Goal: Task Accomplishment & Management: Manage account settings

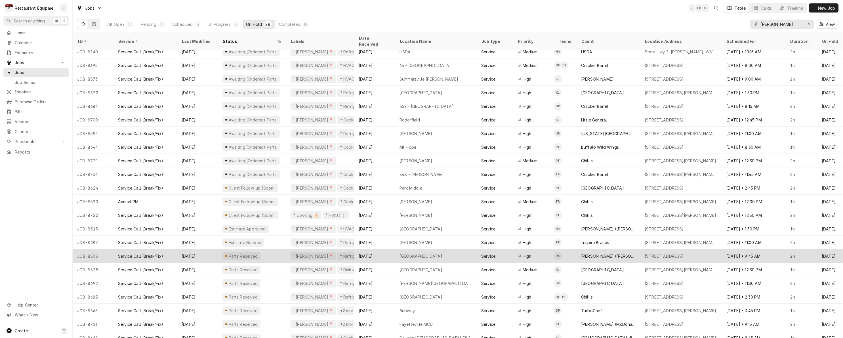
scroll to position [87, 0]
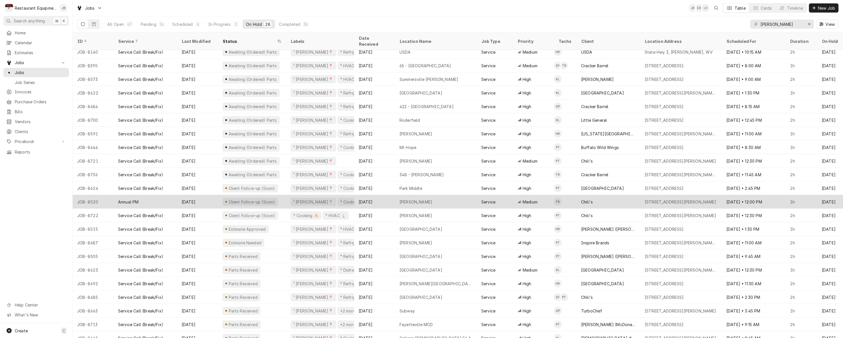
click at [470, 196] on div "[PERSON_NAME]" at bounding box center [436, 202] width 82 height 14
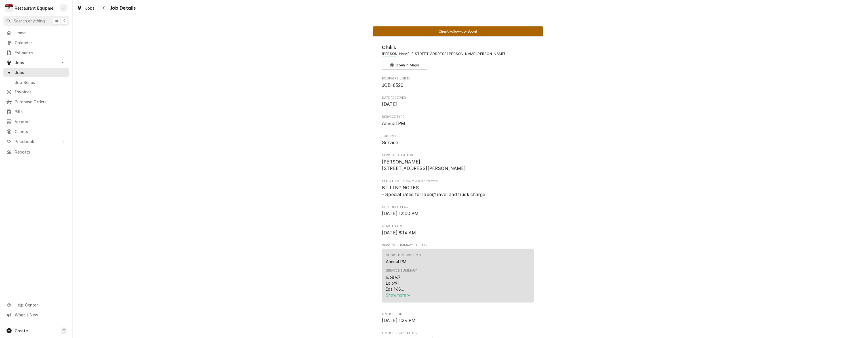
click at [400, 296] on span "Show more" at bounding box center [398, 294] width 25 height 5
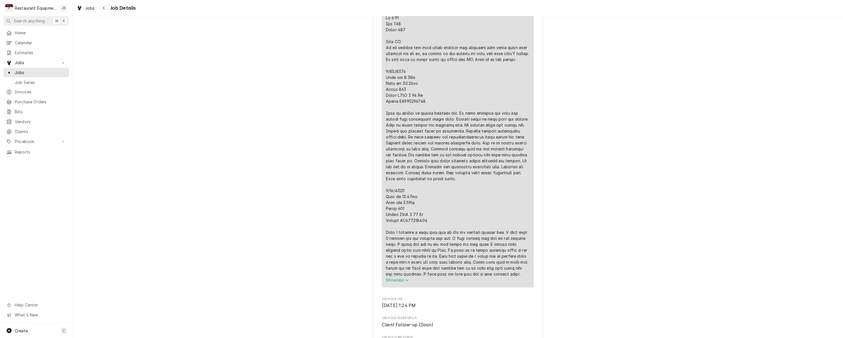
scroll to position [266, 0]
click at [103, 8] on icon "Navigate back" at bounding box center [104, 8] width 3 height 4
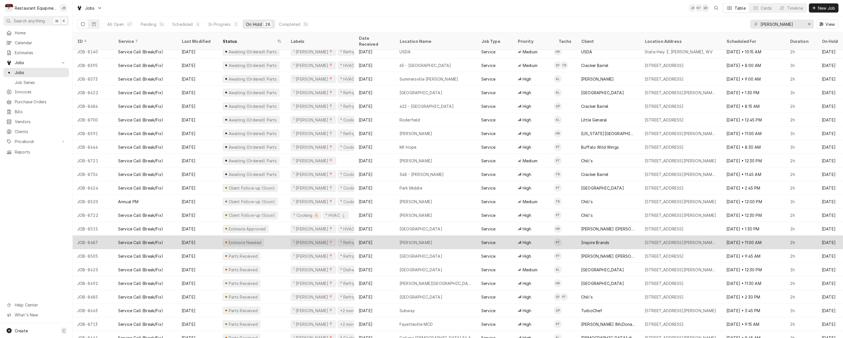
scroll to position [87, 0]
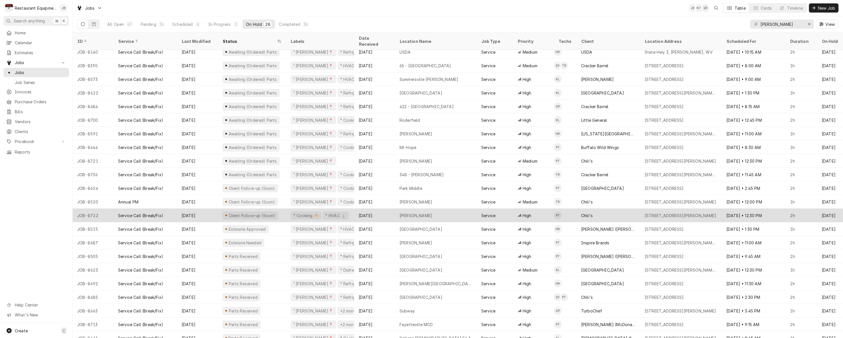
click at [208, 211] on div "Aug 28" at bounding box center [197, 215] width 41 height 14
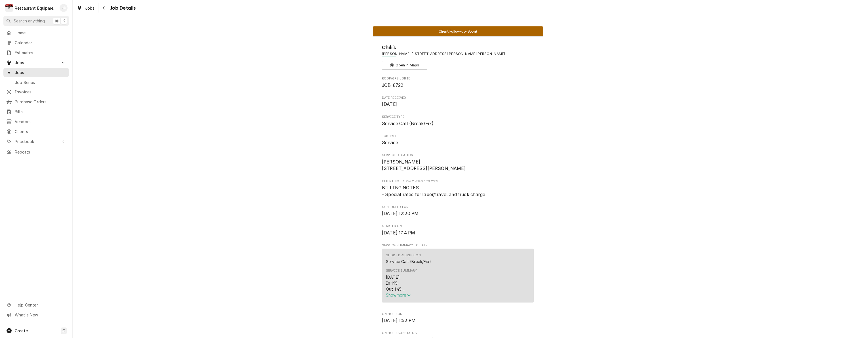
click at [389, 297] on span "Show more" at bounding box center [398, 294] width 25 height 5
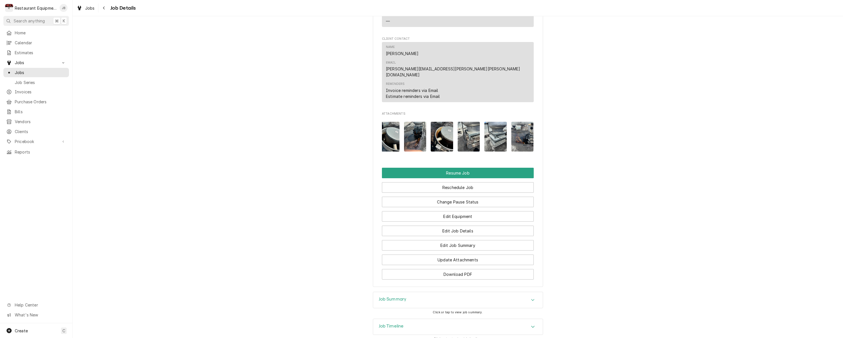
scroll to position [0, 112]
click at [519, 122] on img "Attachments" at bounding box center [522, 137] width 22 height 30
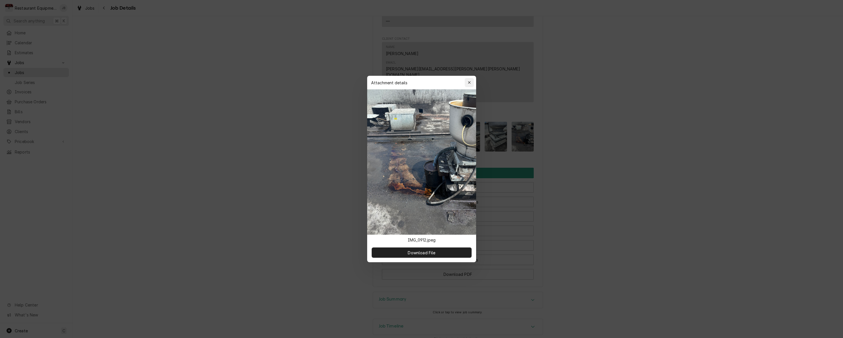
click at [469, 82] on icon "button" at bounding box center [468, 83] width 3 height 4
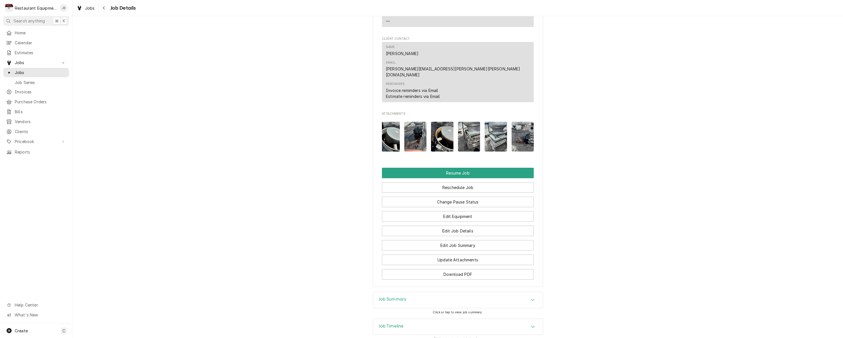
click at [497, 122] on img "Attachments" at bounding box center [495, 137] width 22 height 30
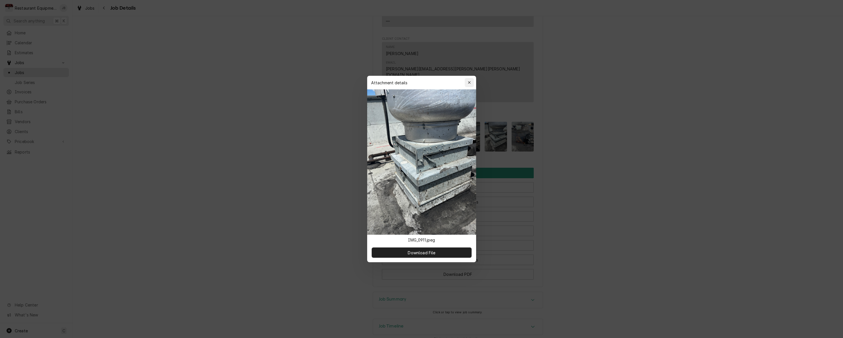
click at [472, 84] on div "button" at bounding box center [469, 83] width 6 height 6
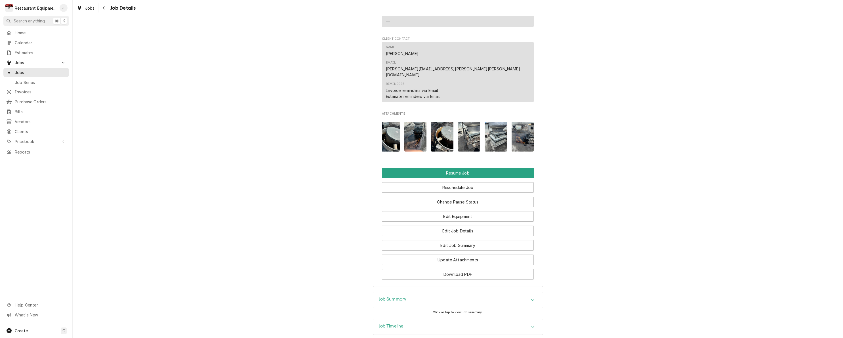
click at [467, 122] on img "Attachments" at bounding box center [469, 137] width 22 height 30
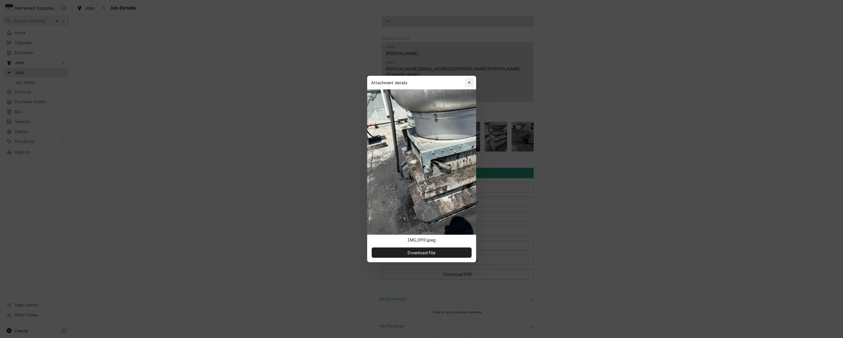
click at [469, 85] on div "button" at bounding box center [469, 83] width 6 height 6
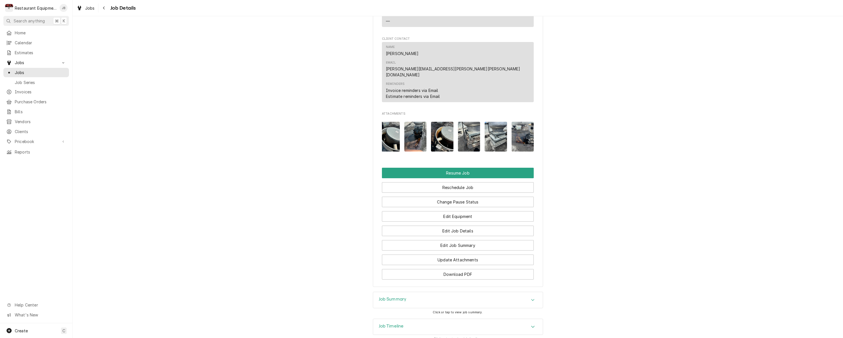
click at [448, 122] on img "Attachments" at bounding box center [442, 137] width 22 height 30
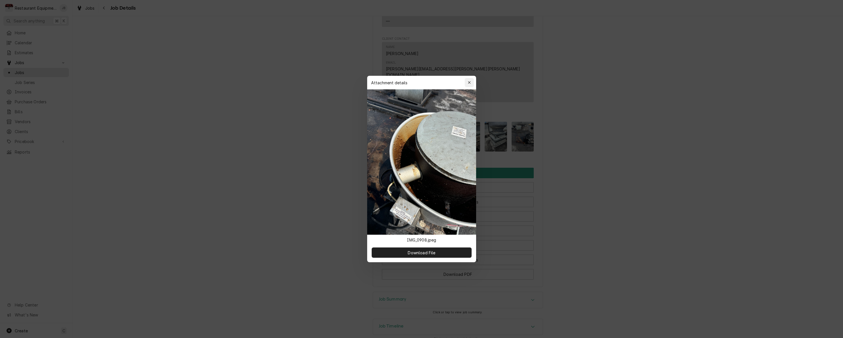
click at [469, 83] on icon "button" at bounding box center [469, 82] width 3 height 3
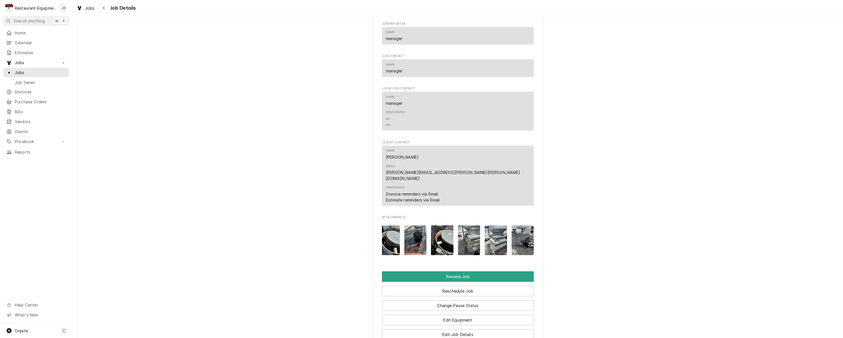
scroll to position [593, 0]
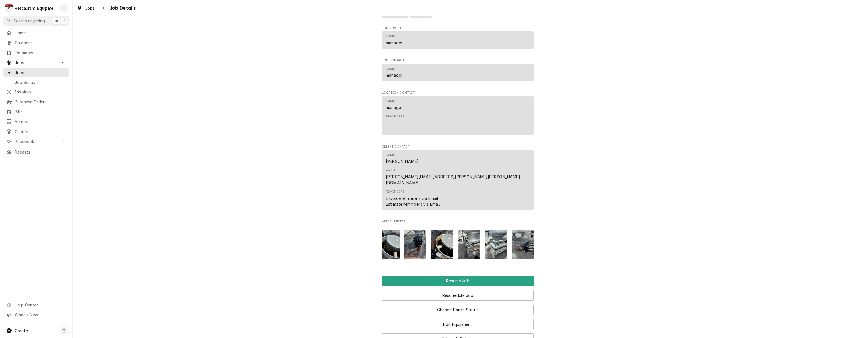
click at [419, 229] on img "Attachments" at bounding box center [415, 244] width 22 height 30
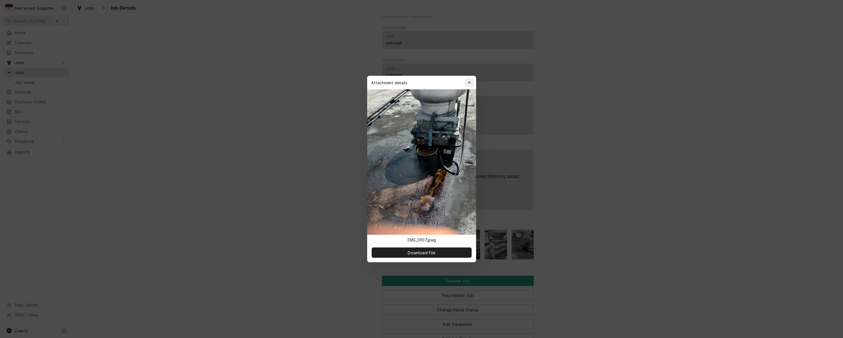
click at [470, 81] on icon "button" at bounding box center [468, 83] width 3 height 4
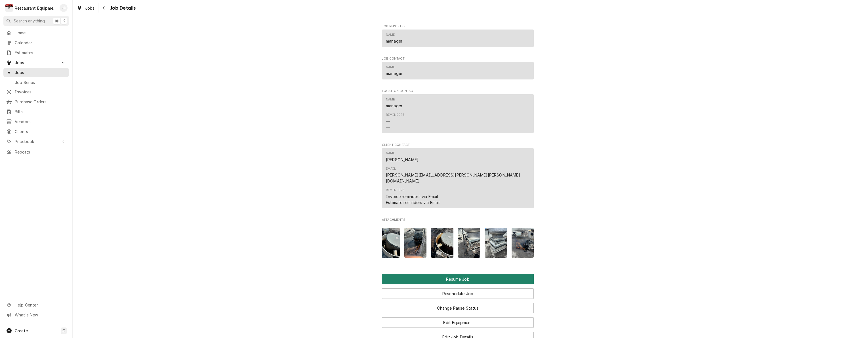
click at [461, 274] on button "Resume Job" at bounding box center [458, 279] width 152 height 10
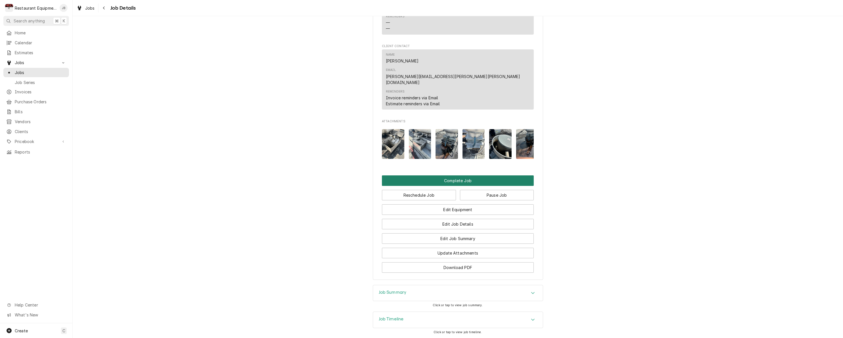
scroll to position [594, 0]
click at [444, 176] on button "Complete Job" at bounding box center [458, 181] width 152 height 10
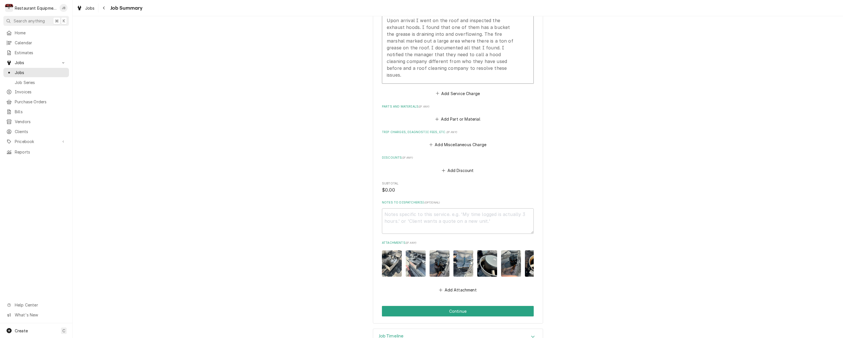
scroll to position [245, 0]
click at [459, 305] on button "Continue" at bounding box center [458, 310] width 152 height 10
type textarea "x"
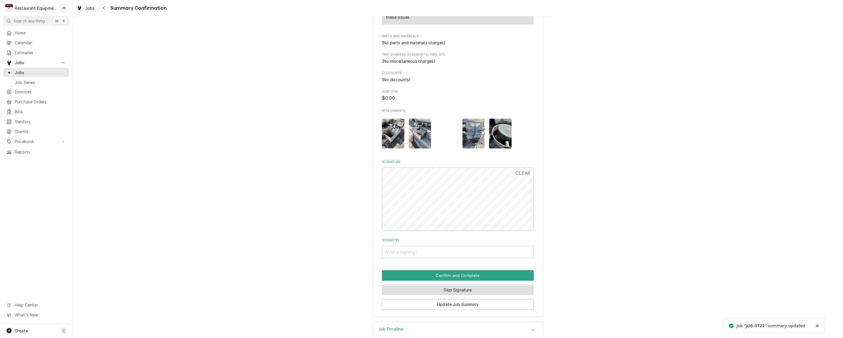
scroll to position [267, 0]
click at [446, 285] on button "Skip Signature" at bounding box center [458, 290] width 152 height 10
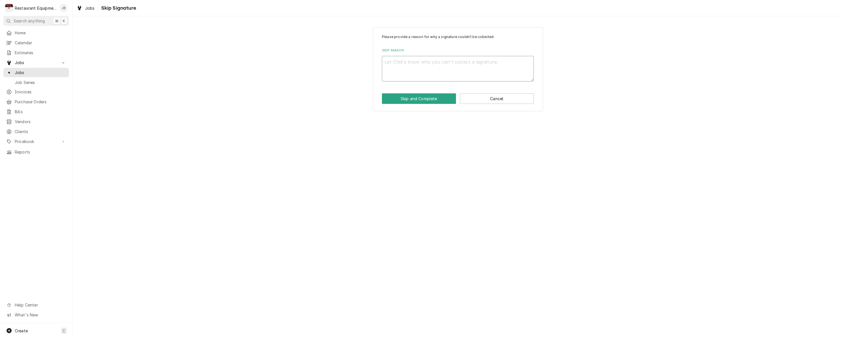
click at [406, 60] on textarea "Skip Reason" at bounding box center [458, 69] width 152 height 26
type textarea "x"
type textarea "h"
type textarea "x"
type textarea "hl"
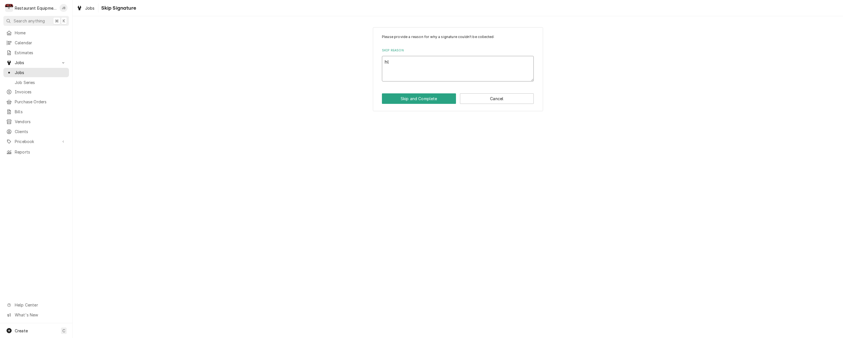
type textarea "x"
type textarea "hle"
type textarea "x"
type textarea "hled"
type textarea "x"
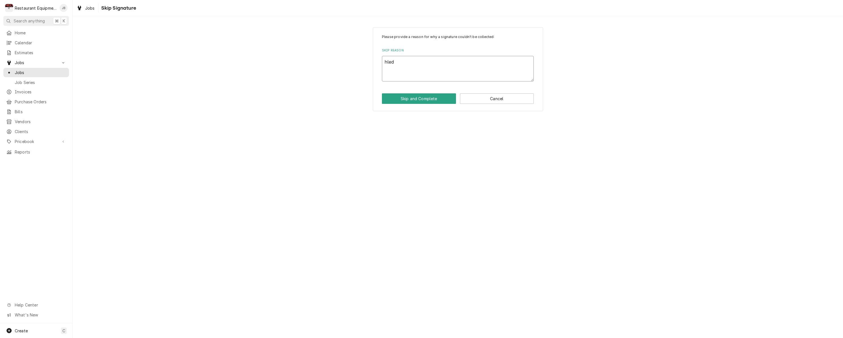
type textarea "hled"
type textarea "x"
type textarea "hled"
type textarea "x"
type textarea "hle"
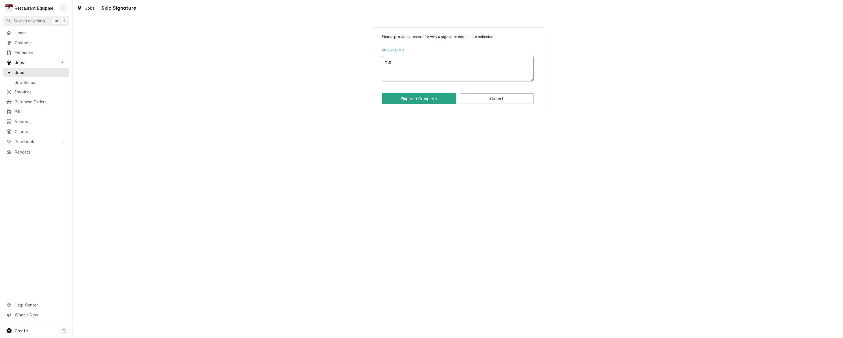
type textarea "x"
type textarea "hl"
type textarea "x"
type textarea "h"
type textarea "x"
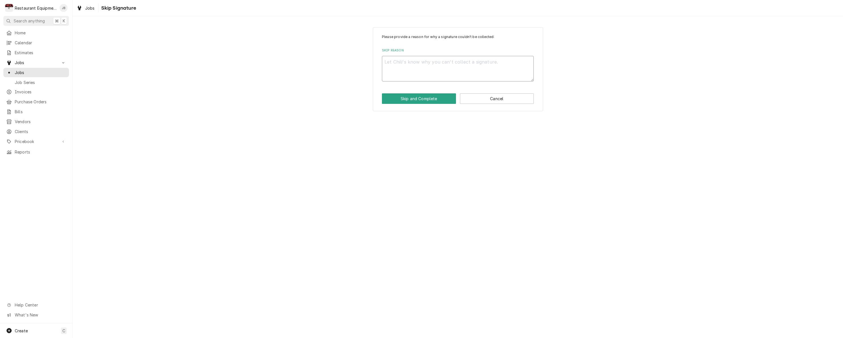
type textarea "x"
type textarea "H"
type textarea "x"
type textarea "He"
type textarea "x"
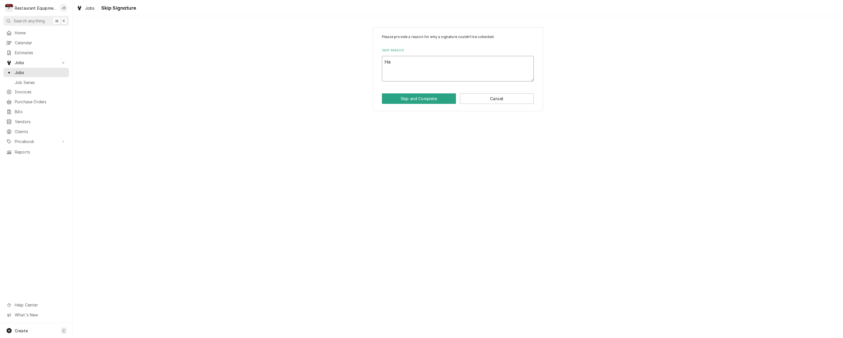
type textarea "Hel"
type textarea "x"
type textarea "Held"
type textarea "x"
type textarea "Held"
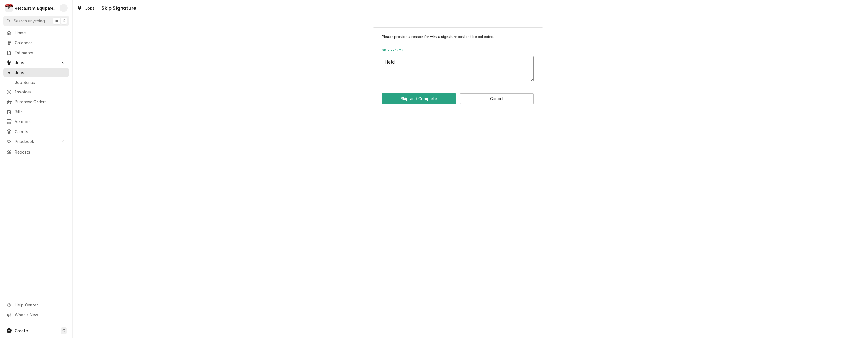
type textarea "x"
type textarea "Held t"
type textarea "x"
type textarea "Held to"
type textarea "x"
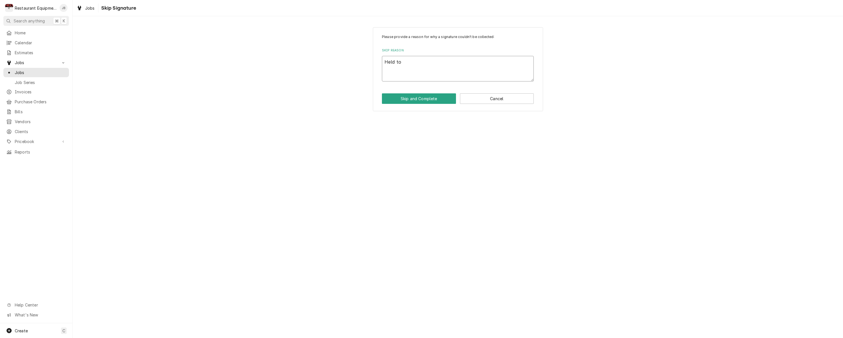
type textarea "Held to"
type textarea "x"
type textarea "Held to m"
type textarea "x"
type textarea "Held to ma"
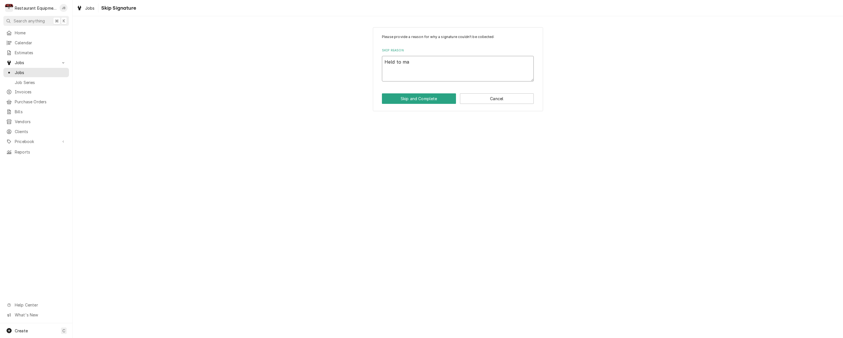
type textarea "x"
type textarea "Held to mak"
type textarea "x"
type textarea "Held to make"
type textarea "x"
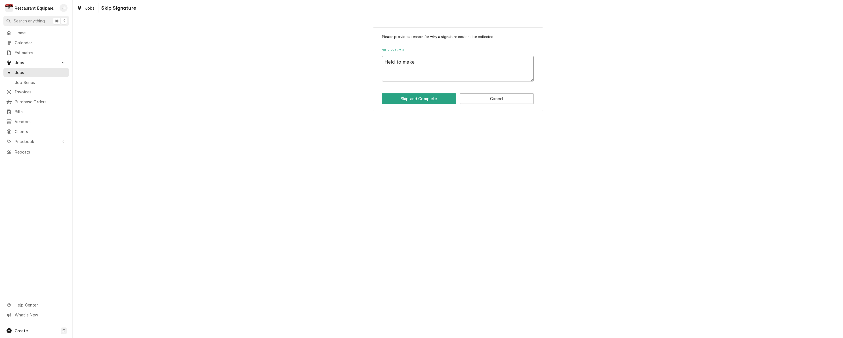
type textarea "Held to makes"
type textarea "x"
type textarea "Held to makes"
type textarea "x"
type textarea "Held to makes"
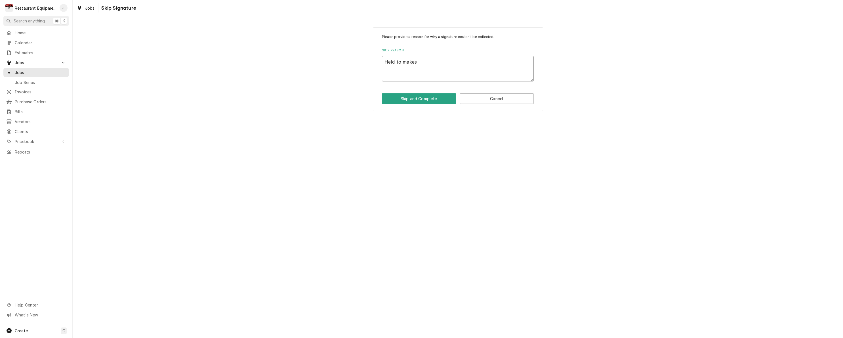
type textarea "x"
type textarea "Held to make"
type textarea "x"
type textarea "Held to make"
type textarea "x"
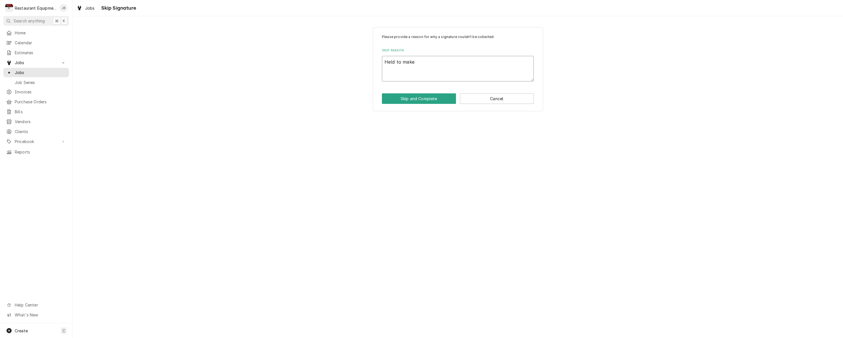
type textarea "Held to make s"
type textarea "x"
type textarea "Held to make su"
type textarea "x"
type textarea "Held to make sur"
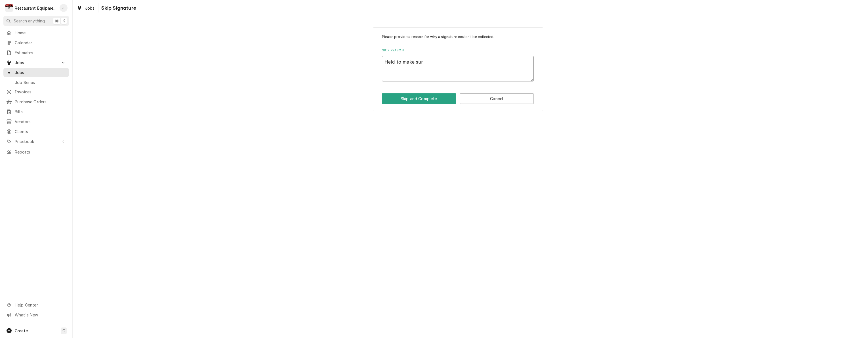
type textarea "x"
type textarea "Held to make sure"
type textarea "x"
type textarea "Held to make sure"
type textarea "x"
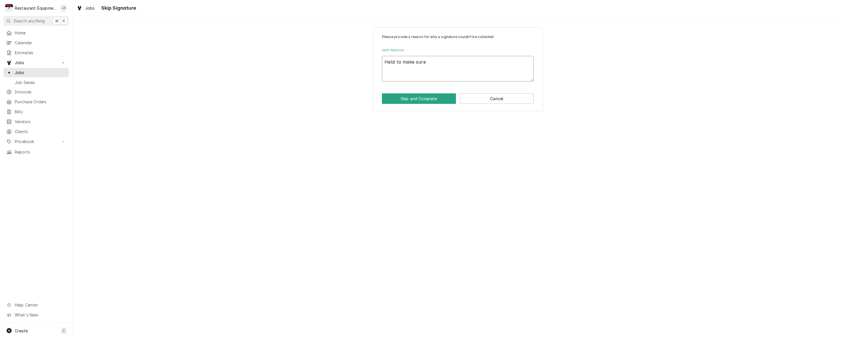
type textarea "Held to make sure n"
type textarea "x"
type textarea "Held to make sure no"
type textarea "x"
type textarea "Held to make sure no"
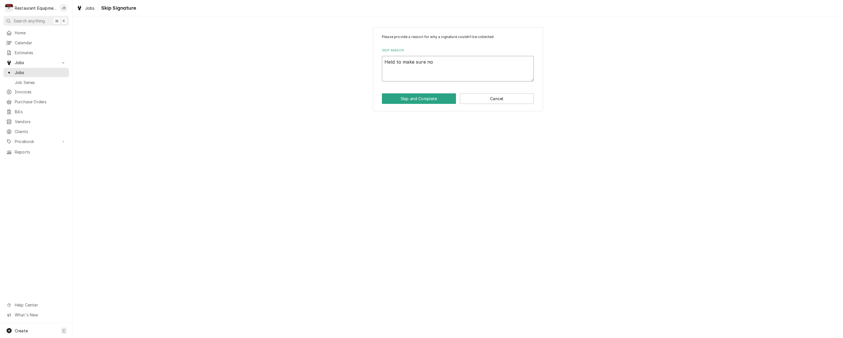
type textarea "x"
type textarea "Held to make sure no f"
type textarea "x"
type textarea "Held to make sure no fu"
type textarea "x"
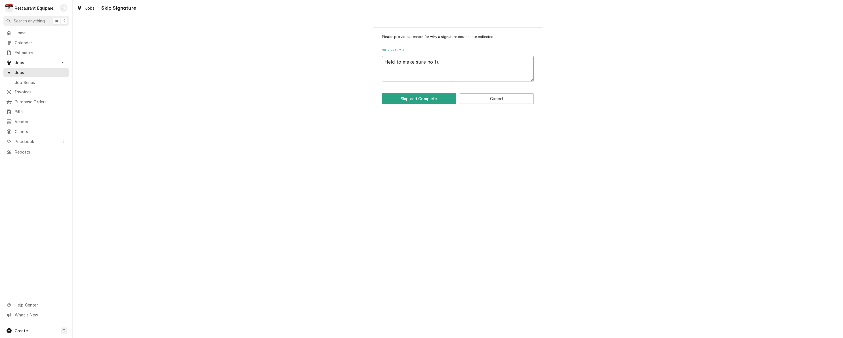
type textarea "Held to make sure no fut"
type textarea "x"
type textarea "Held to make sure no futh"
type textarea "x"
type textarea "Held to make sure no futhe"
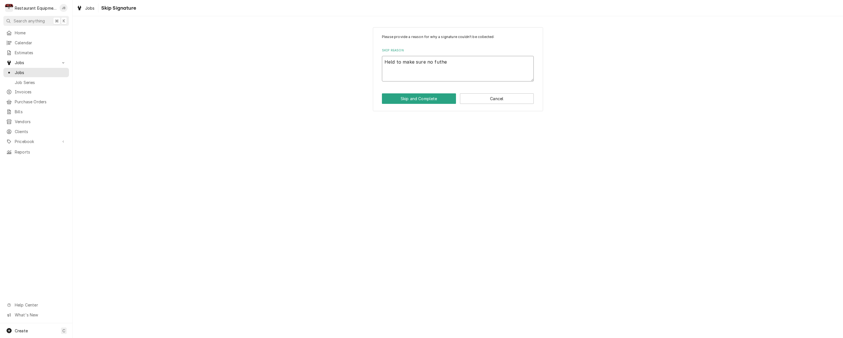
type textarea "x"
type textarea "Held to make sure no futher"
type textarea "x"
type textarea "Held to make sure no further"
type textarea "x"
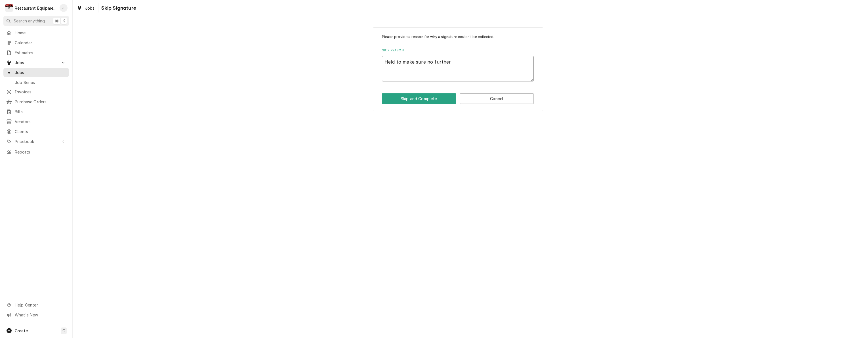
type textarea "Held to make sure no further o"
type textarea "x"
type textarea "Held to make sure no further"
type textarea "x"
type textarea "Held to make sure no further i"
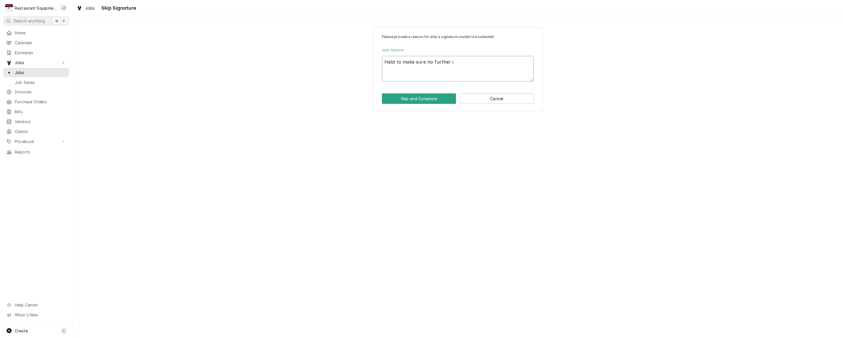
type textarea "x"
type textarea "Held to make sure no further is"
type textarea "x"
type textarea "Held to make sure no further iss"
type textarea "x"
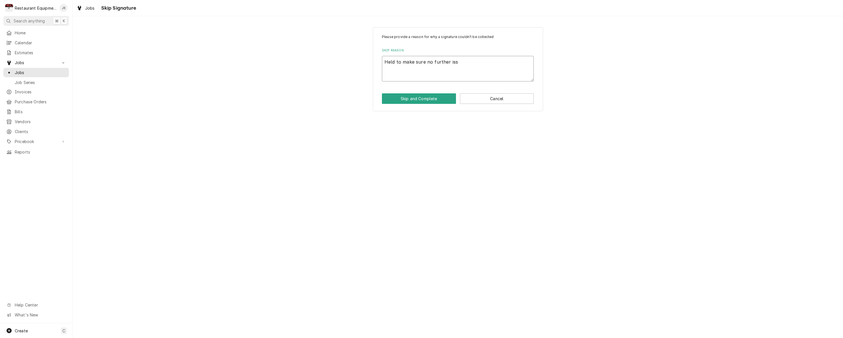
type textarea "Held to make sure no further isse"
type textarea "x"
type textarea "Held to make sure no further isses"
type textarea "x"
type textarea "Held to make sure no further issues."
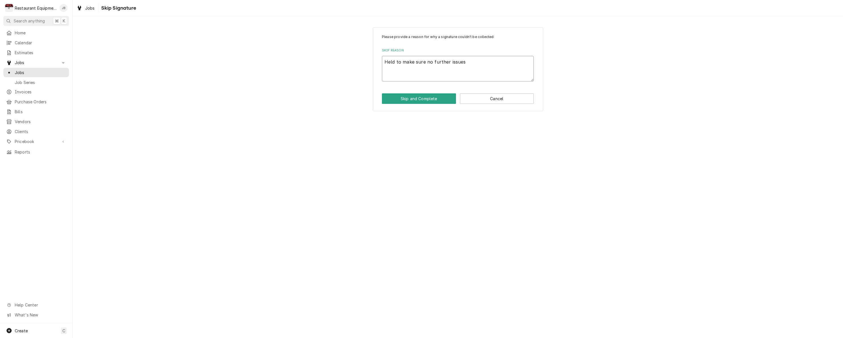
type textarea "x"
type textarea "Held to make sure no further issues."
click at [415, 98] on button "Skip and Complete" at bounding box center [419, 98] width 74 height 10
type textarea "x"
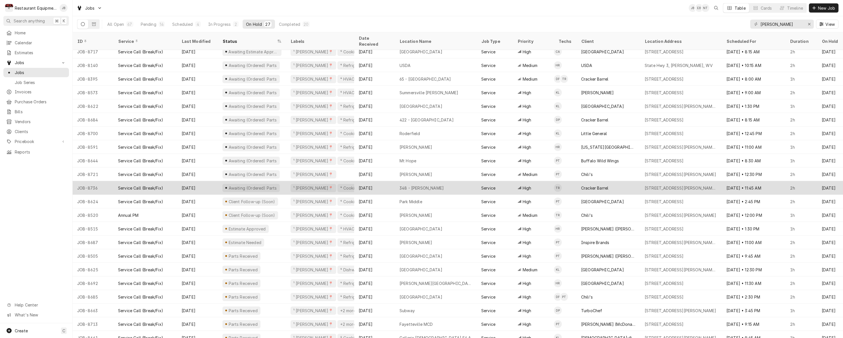
scroll to position [73, 0]
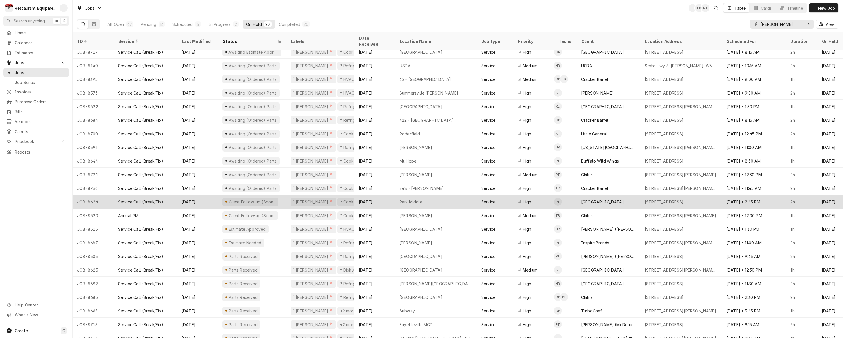
click at [218, 196] on div "Client Follow-up (Soon)" at bounding box center [252, 202] width 68 height 14
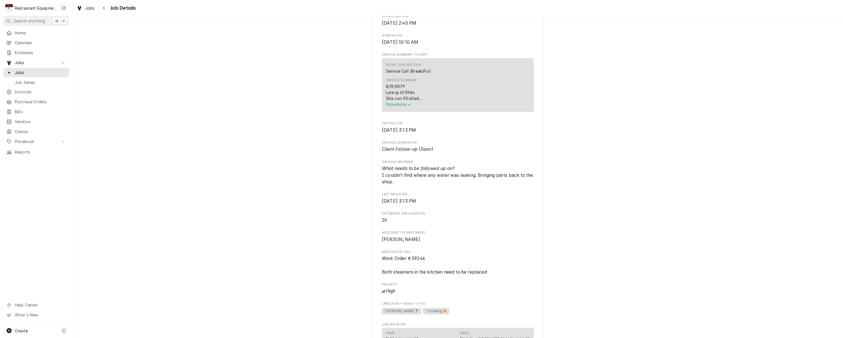
scroll to position [217, 0]
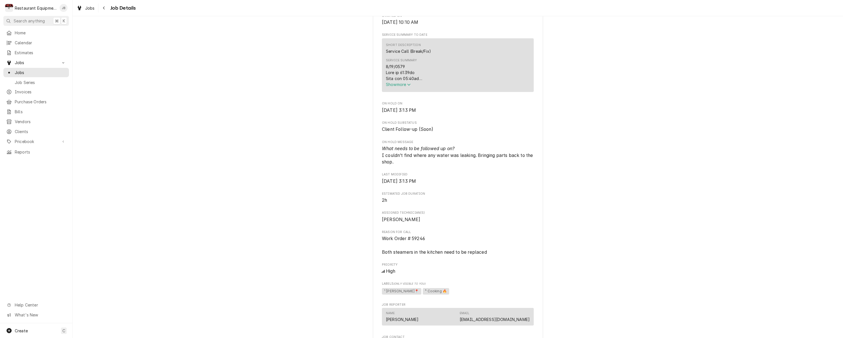
click at [390, 87] on span "Show more" at bounding box center [398, 84] width 25 height 5
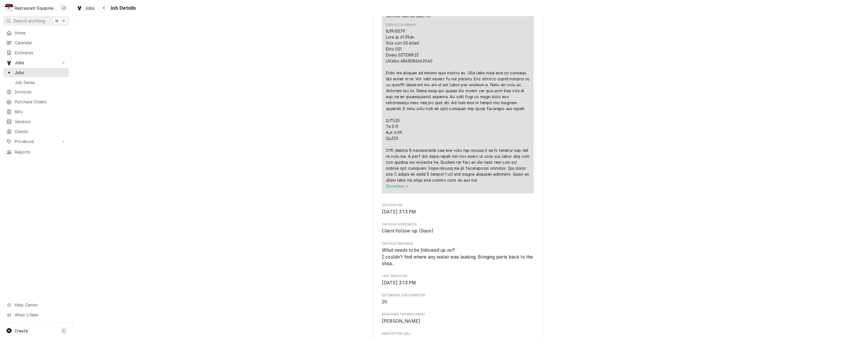
scroll to position [254, 0]
click at [103, 9] on icon "Navigate back" at bounding box center [104, 8] width 3 height 4
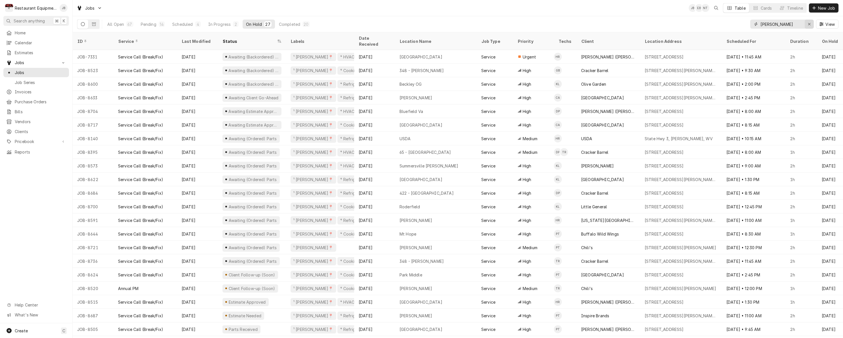
click at [810, 25] on icon "Erase input" at bounding box center [809, 24] width 2 height 2
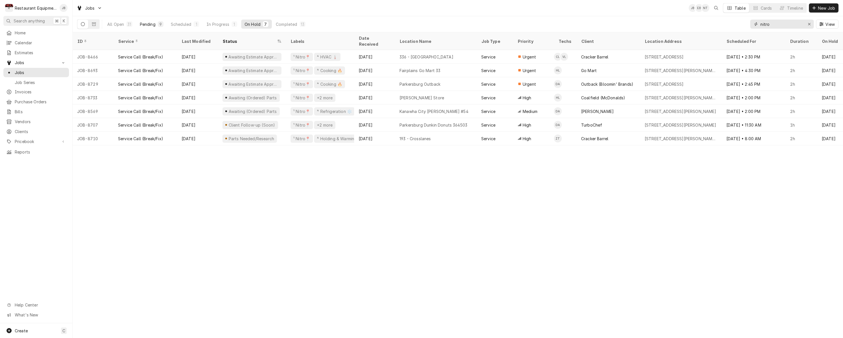
type input "nitro"
click at [162, 25] on div "9" at bounding box center [160, 24] width 3 height 6
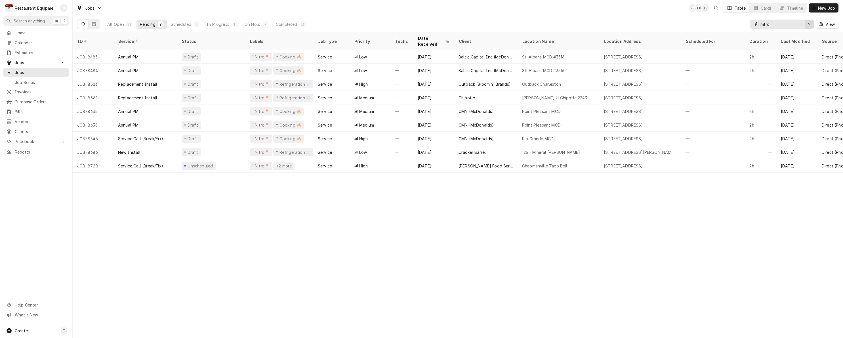
click at [811, 24] on div "Erase input" at bounding box center [809, 24] width 6 height 6
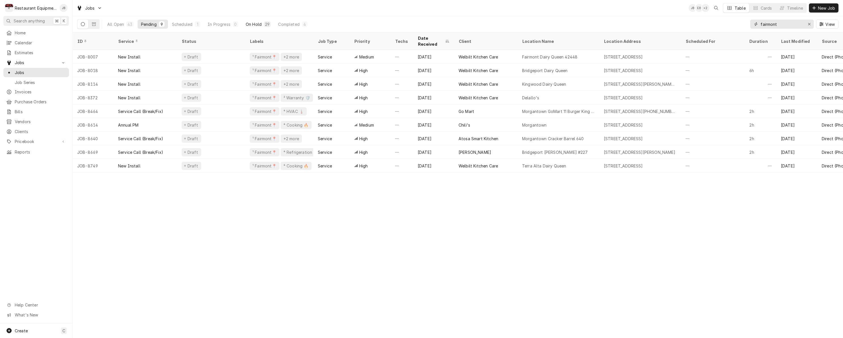
type input "fairmont"
click at [258, 23] on div "On Hold" at bounding box center [254, 24] width 16 height 6
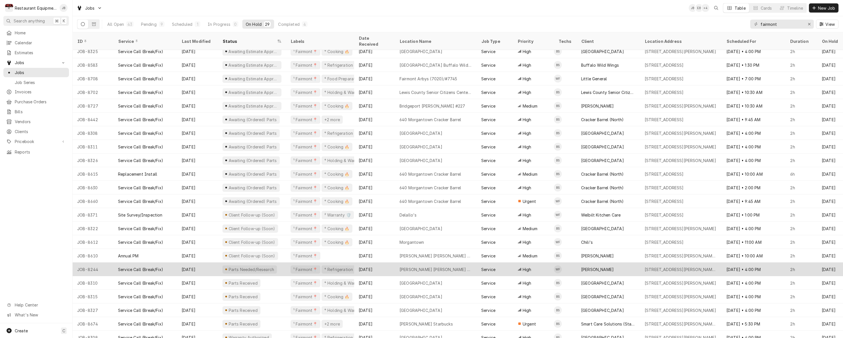
scroll to position [100, 0]
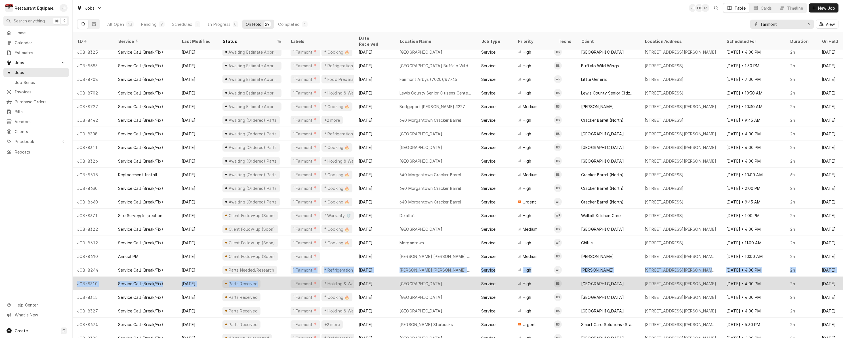
drag, startPoint x: 279, startPoint y: 269, endPoint x: 288, endPoint y: 275, distance: 10.5
click at [288, 238] on tbody "JOB-8324 Service Call (Break/Fix) Aug 14 Awaiting Estimate Approval ¹ Fairmont📍…" at bounding box center [458, 94] width 770 height 288
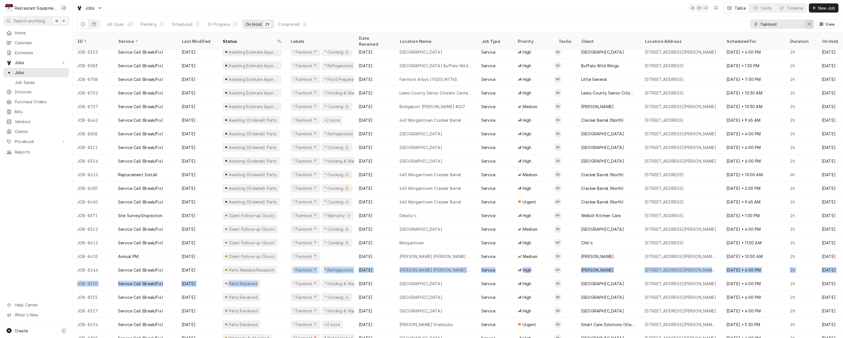
click at [812, 26] on button "Erase input" at bounding box center [808, 24] width 9 height 9
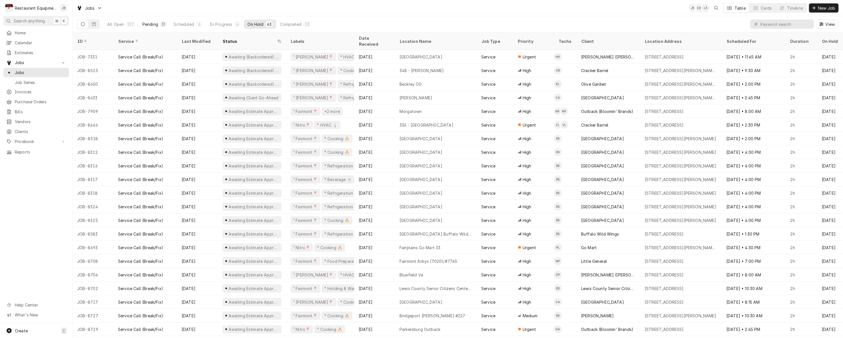
drag, startPoint x: 157, startPoint y: 23, endPoint x: 153, endPoint y: 22, distance: 4.4
click at [155, 23] on div "Pending" at bounding box center [150, 24] width 16 height 6
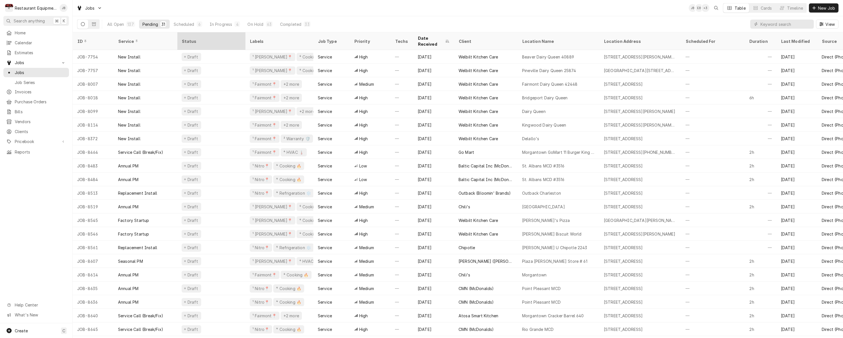
click at [192, 38] on div "Status" at bounding box center [211, 41] width 58 height 6
click at [212, 38] on div "Status" at bounding box center [208, 41] width 53 height 6
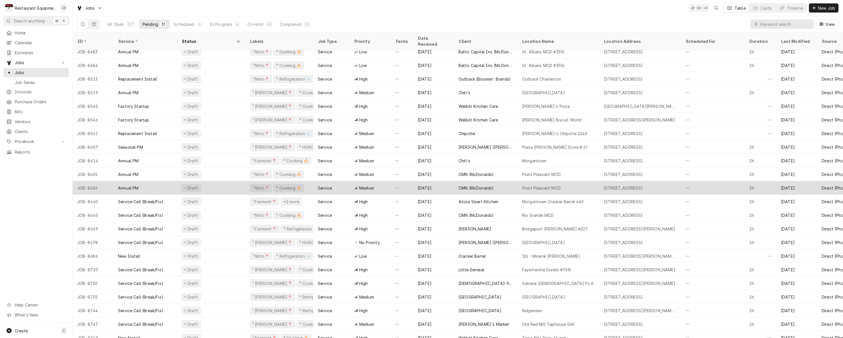
scroll to position [127, 0]
